Goal: Transaction & Acquisition: Purchase product/service

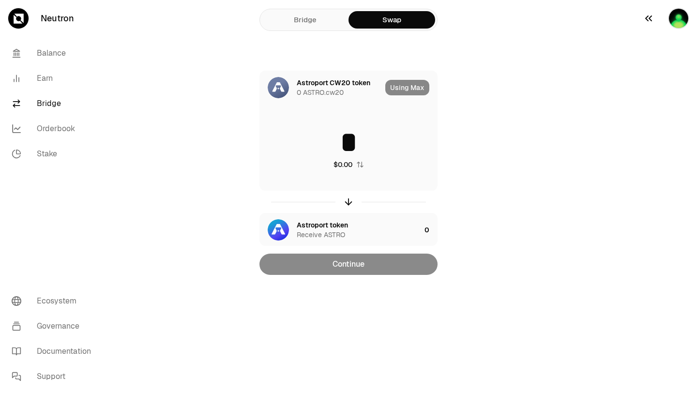
click at [681, 25] on img "button" at bounding box center [678, 18] width 21 height 21
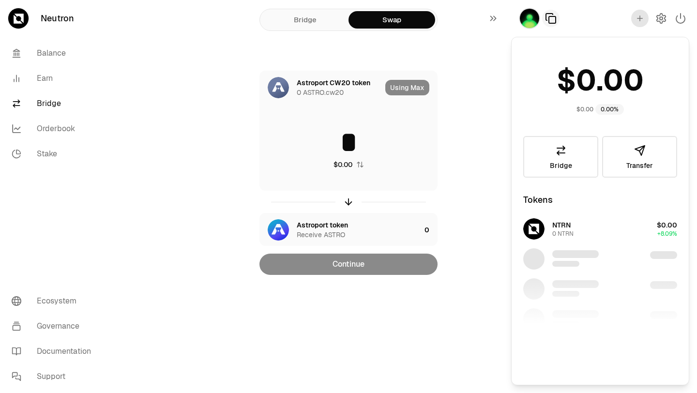
click at [553, 22] on icon "button" at bounding box center [551, 19] width 12 height 12
click at [526, 18] on img "button" at bounding box center [529, 18] width 21 height 21
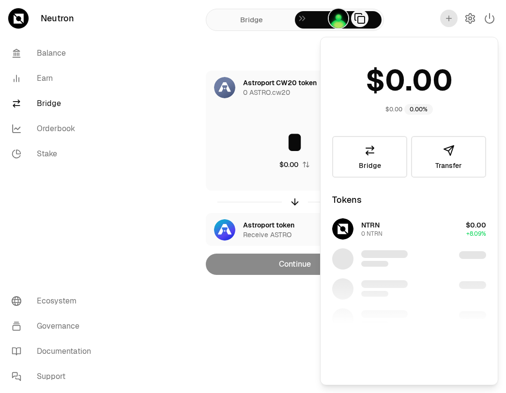
click at [182, 87] on div "Astroport CW20 token 0 ASTRO.cw20 Using Max * $0.00 Astroport token Receive AST…" at bounding box center [294, 173] width 325 height 204
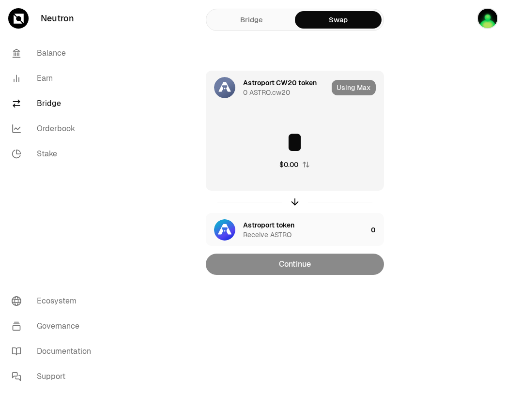
click at [353, 87] on div "Using Max" at bounding box center [358, 87] width 52 height 33
click at [257, 82] on div "Astroport CW20 token" at bounding box center [280, 83] width 74 height 10
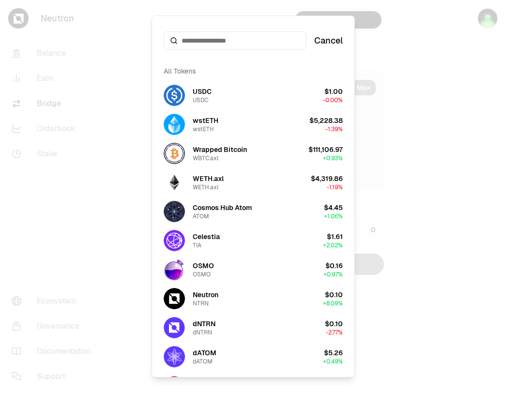
click at [206, 46] on div at bounding box center [235, 40] width 143 height 18
click at [206, 45] on div at bounding box center [235, 40] width 143 height 18
click at [206, 45] on input at bounding box center [241, 41] width 119 height 10
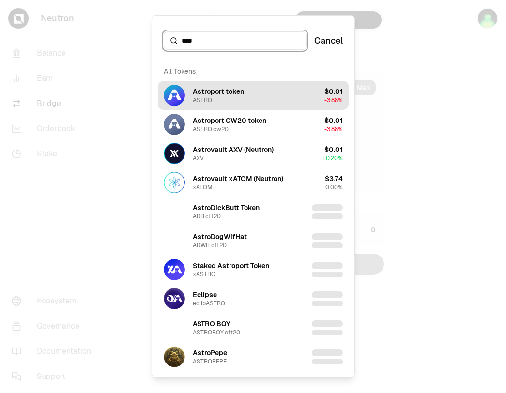
type input "****"
click at [231, 102] on div "Astroport token ASTRO" at bounding box center [218, 95] width 51 height 17
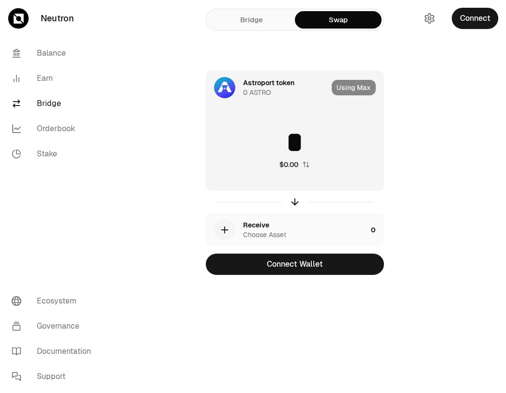
click at [352, 87] on div "Using Max" at bounding box center [358, 87] width 52 height 33
click at [465, 25] on button "Connect" at bounding box center [475, 18] width 46 height 21
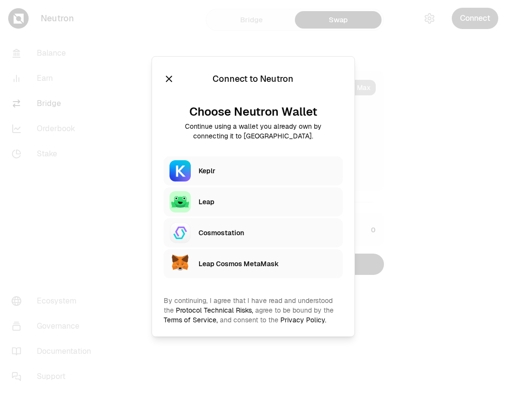
click at [213, 207] on div "Leap" at bounding box center [268, 202] width 139 height 15
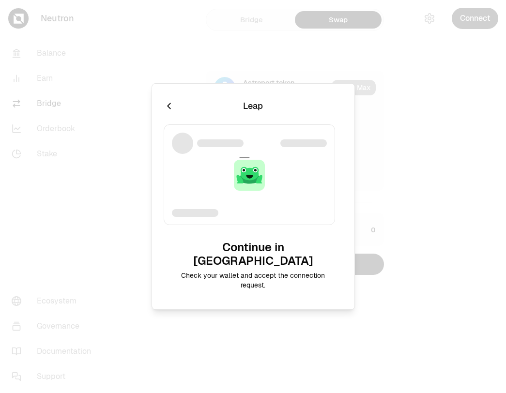
click at [252, 271] on p "Check your wallet and accept the connection request." at bounding box center [253, 280] width 164 height 19
click at [289, 251] on h2 "Continue in [GEOGRAPHIC_DATA]" at bounding box center [253, 254] width 164 height 27
click at [172, 111] on icon "Cancel" at bounding box center [169, 106] width 11 height 11
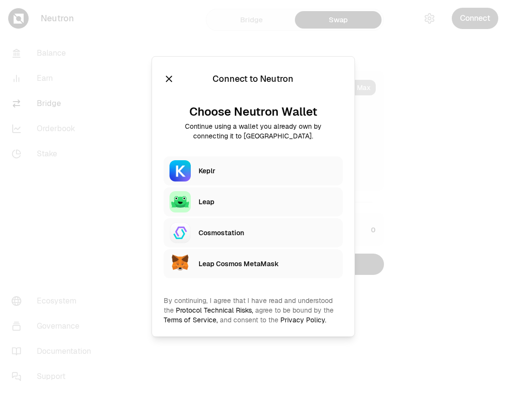
click at [201, 198] on div "Leap" at bounding box center [268, 202] width 139 height 10
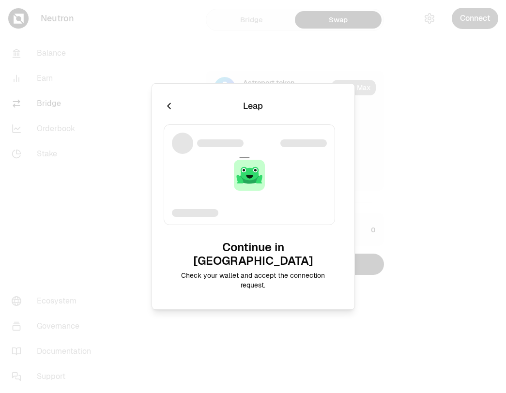
click at [263, 238] on div "Leap Continue in Leap Check your wallet and accept the connection request." at bounding box center [253, 196] width 203 height 227
click at [170, 111] on icon "Cancel" at bounding box center [169, 106] width 11 height 11
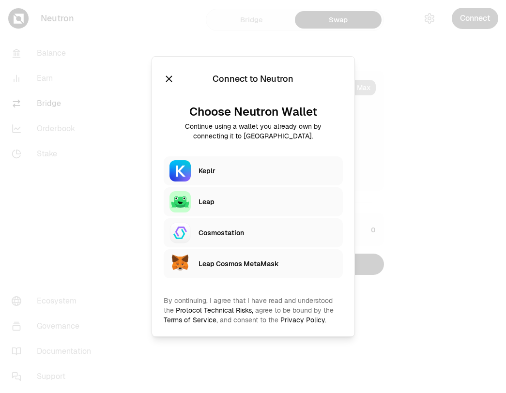
click at [173, 79] on icon "Close" at bounding box center [169, 79] width 11 height 11
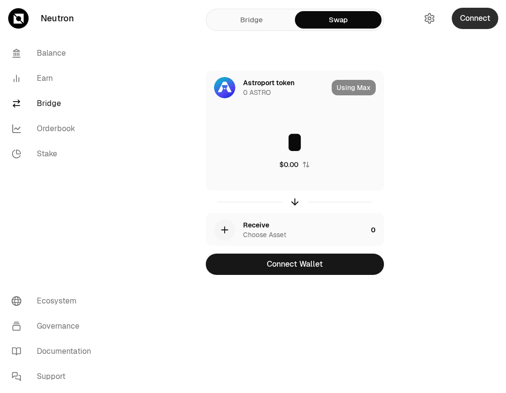
click at [471, 18] on button "Connect" at bounding box center [475, 18] width 46 height 21
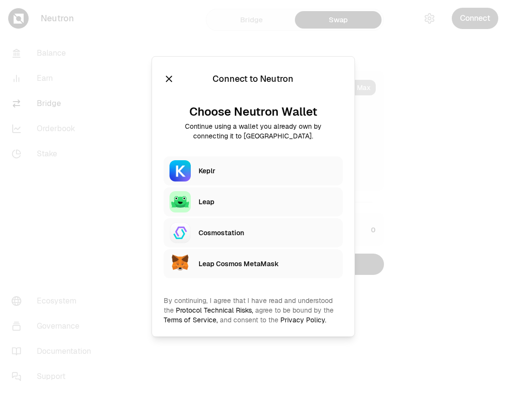
click at [235, 200] on div "Leap" at bounding box center [268, 202] width 139 height 10
